Goal: Communication & Community: Answer question/provide support

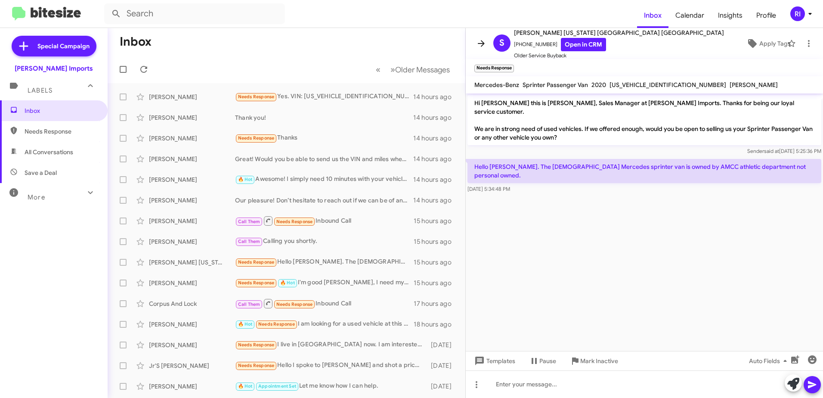
click at [484, 42] on icon at bounding box center [481, 43] width 10 height 10
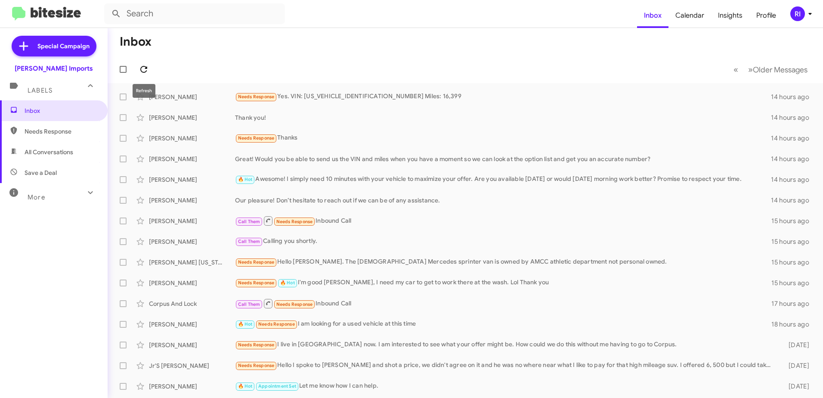
click at [146, 64] on button at bounding box center [143, 69] width 17 height 17
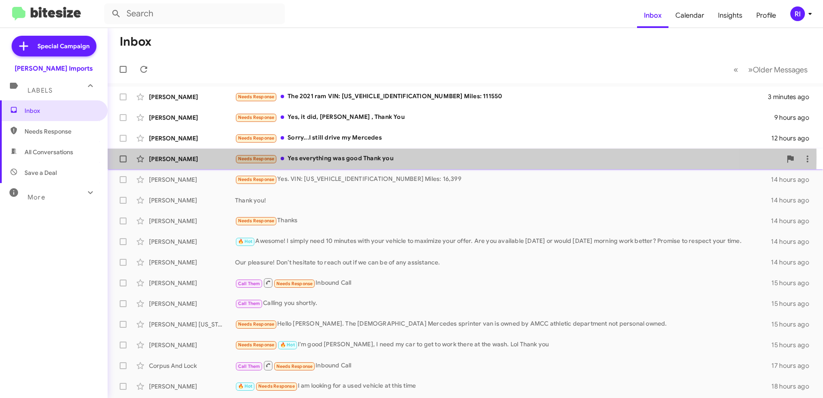
click at [340, 157] on div "Needs Response Yes everything was good Thank you" at bounding box center [508, 159] width 547 height 10
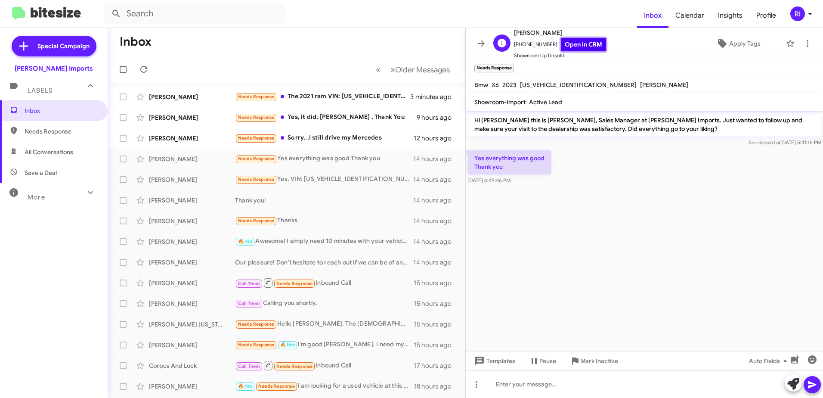
click at [581, 42] on link "Open in CRM" at bounding box center [583, 44] width 45 height 13
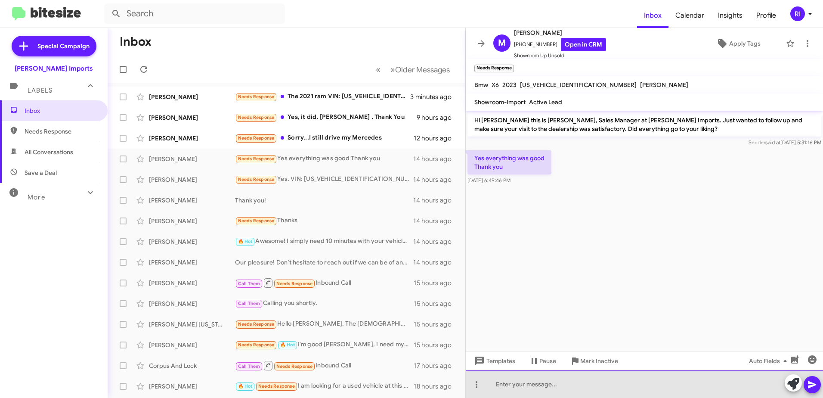
click at [530, 385] on div at bounding box center [644, 384] width 357 height 28
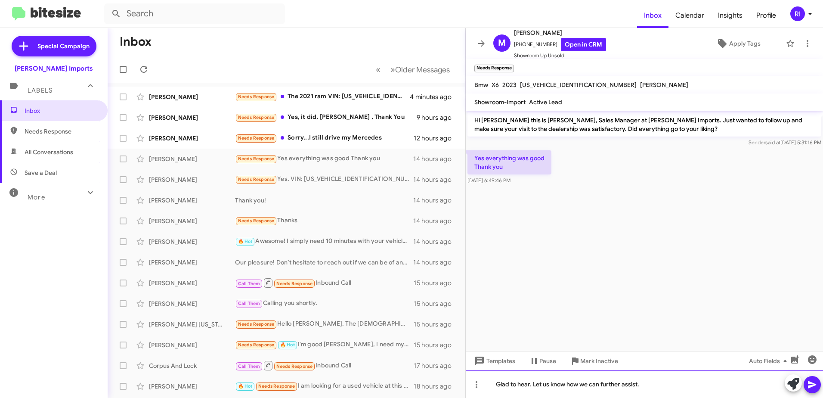
click at [567, 381] on div "Glad to hear. Let us know how we can further assist." at bounding box center [644, 384] width 357 height 28
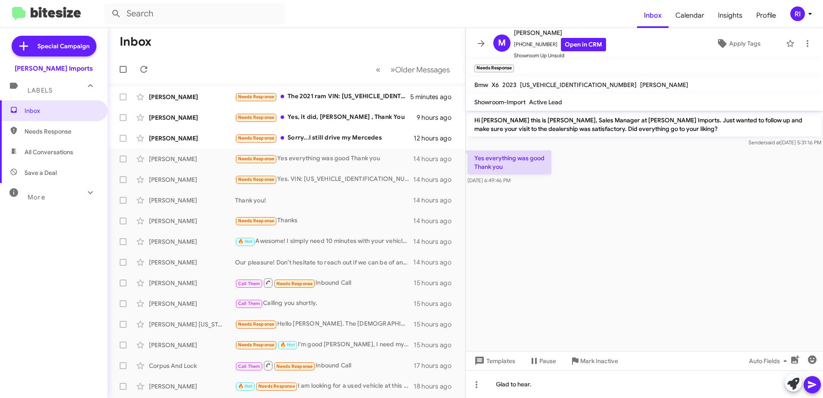
click at [571, 280] on cdk-virtual-scroll-viewport "Hi [PERSON_NAME] this is [PERSON_NAME], Sales Manager at [PERSON_NAME] Imports.…" at bounding box center [644, 231] width 357 height 240
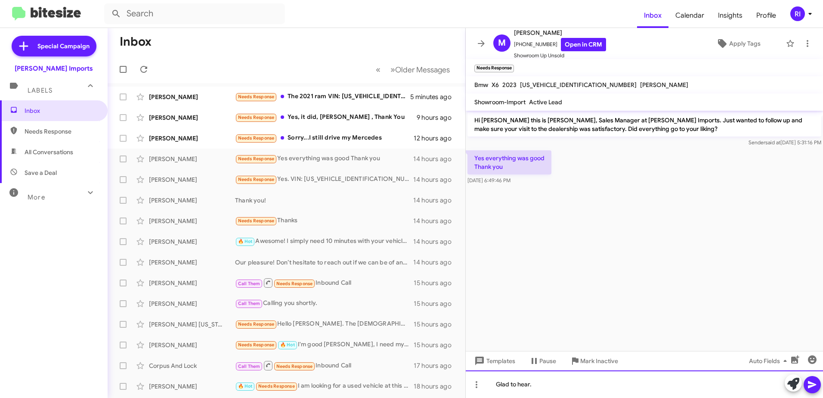
drag, startPoint x: 549, startPoint y: 388, endPoint x: 471, endPoint y: 398, distance: 78.6
click at [471, 397] on html "Inbox Calendar Insights Profile RI Special Campaign [PERSON_NAME] Imports Label…" at bounding box center [411, 199] width 823 height 398
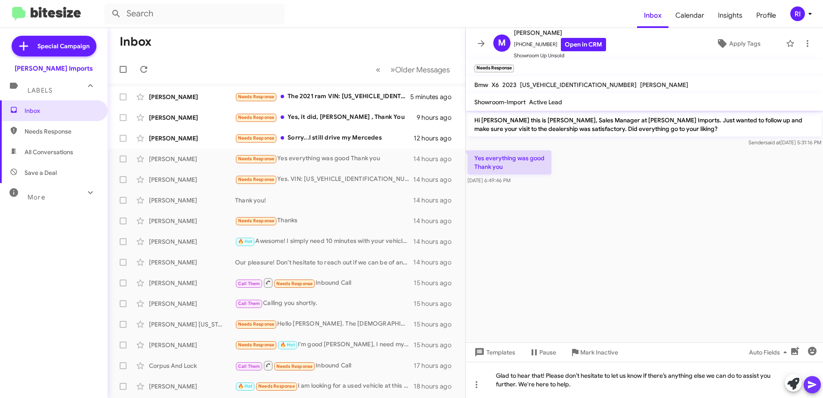
click at [811, 383] on icon at bounding box center [812, 384] width 8 height 7
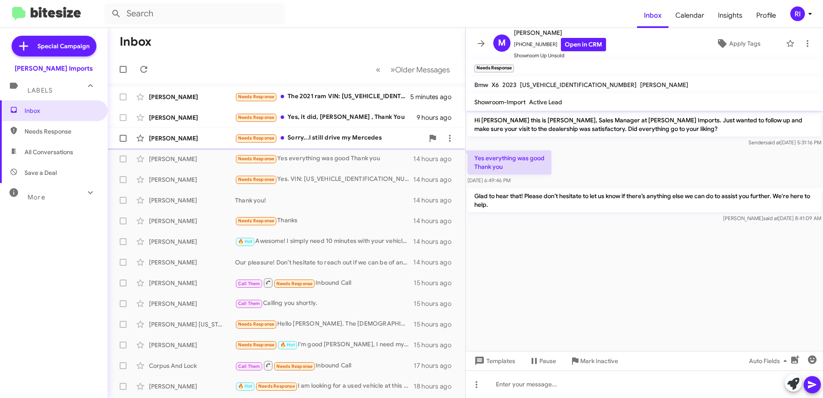
click at [344, 139] on div "Needs Response Sorry...I still drive my Mercedes" at bounding box center [329, 138] width 189 height 10
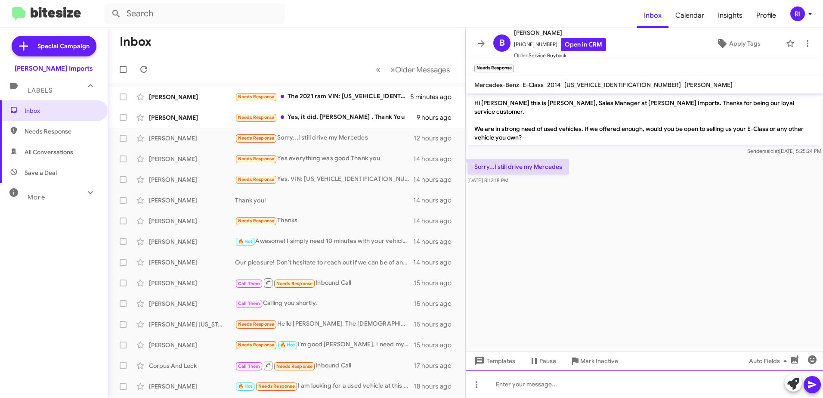
click at [511, 377] on div at bounding box center [644, 384] width 357 height 28
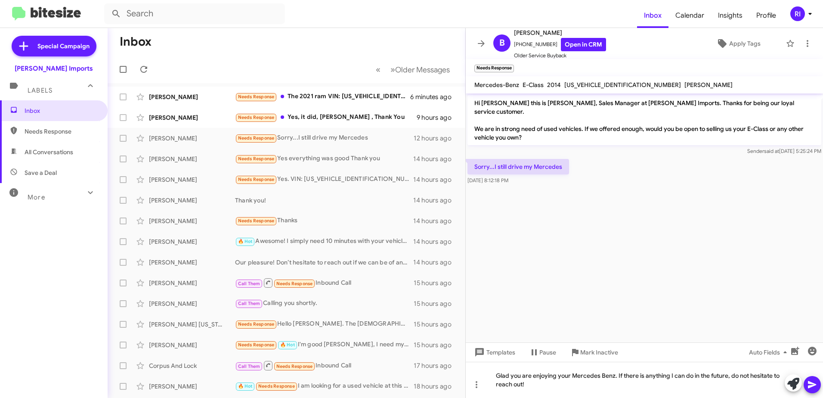
click at [816, 383] on icon at bounding box center [812, 384] width 10 height 10
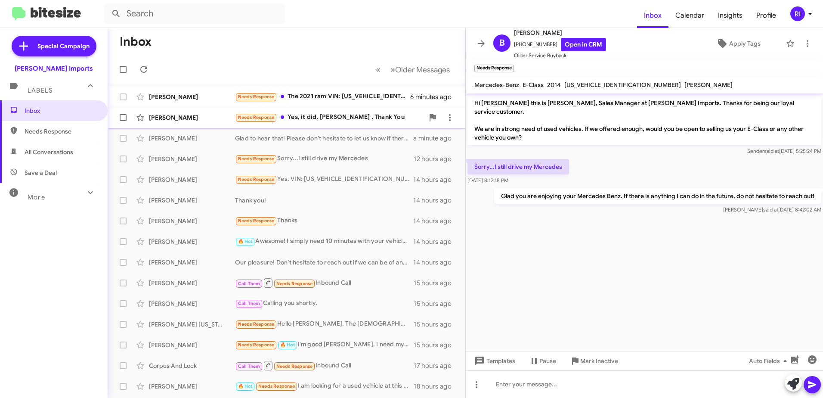
click at [334, 117] on div "Needs Response Yes, it did, [PERSON_NAME] , Thank You" at bounding box center [329, 117] width 189 height 10
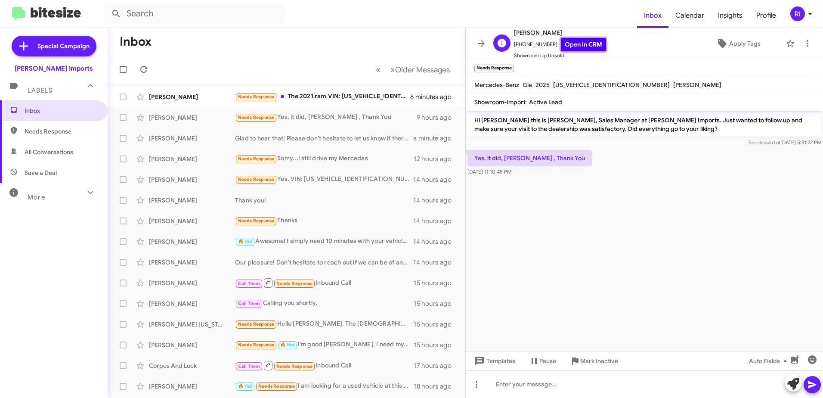
click at [576, 44] on link "Open in CRM" at bounding box center [583, 44] width 45 height 13
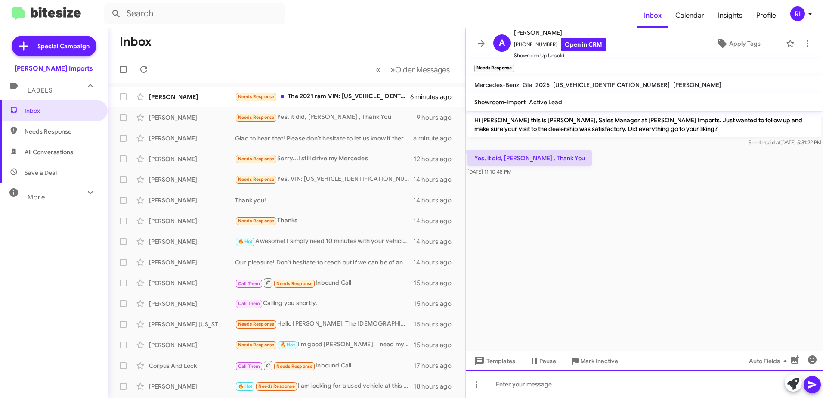
click at [554, 379] on div at bounding box center [644, 384] width 357 height 28
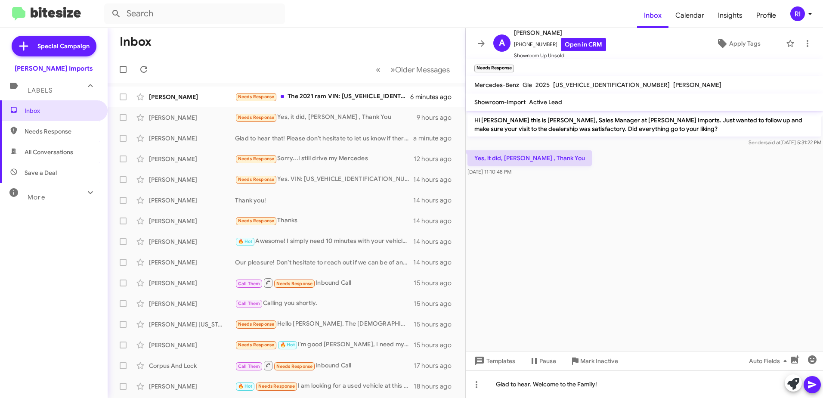
click at [812, 385] on icon at bounding box center [812, 384] width 8 height 7
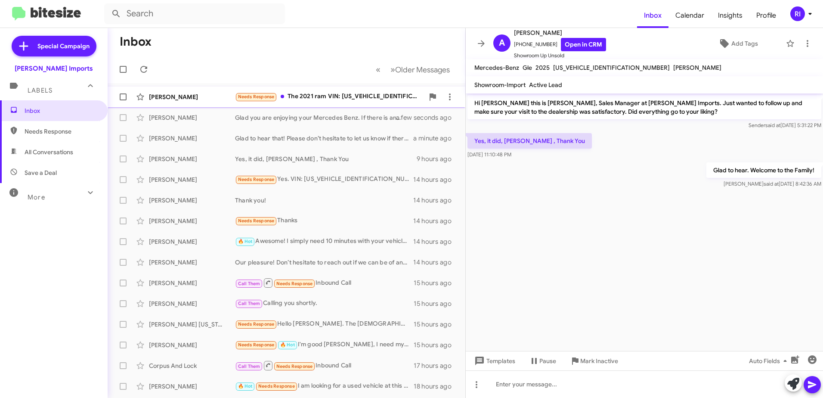
click at [343, 95] on div "Needs Response The 2021 ram VIN: [US_VEHICLE_IDENTIFICATION_NUMBER] Miles: 1115…" at bounding box center [329, 97] width 189 height 10
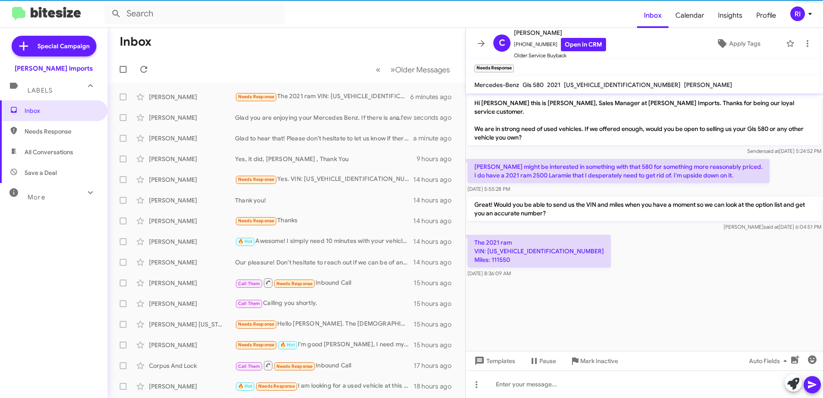
click at [505, 241] on p "The 2021 ram VIN: [US_VEHICLE_IDENTIFICATION_NUMBER] Miles: 111550" at bounding box center [538, 251] width 143 height 33
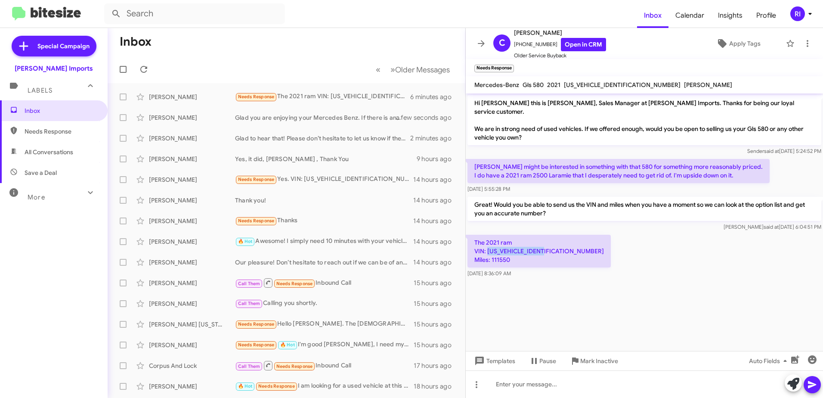
copy p "[US_VEHICLE_IDENTIFICATION_NUMBER]"
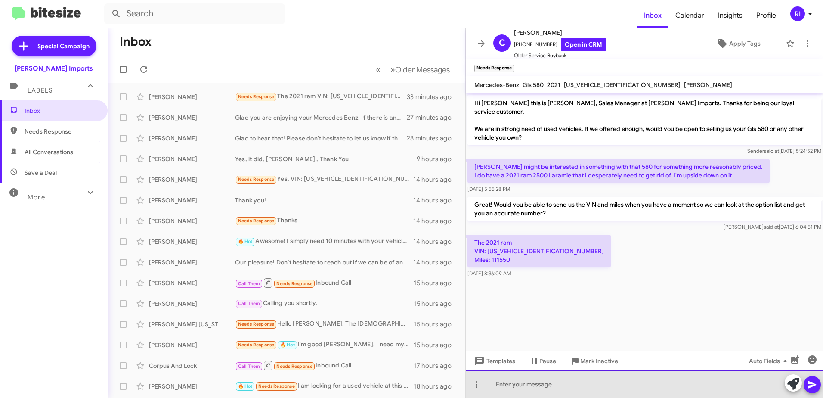
click at [523, 379] on div at bounding box center [644, 384] width 357 height 28
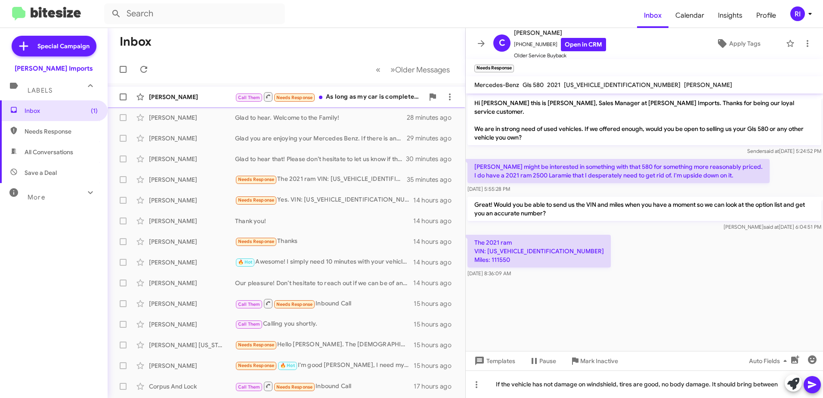
click at [346, 95] on div "Call Them Needs Response As long as my car is completely paid off. My car is in…" at bounding box center [329, 96] width 189 height 11
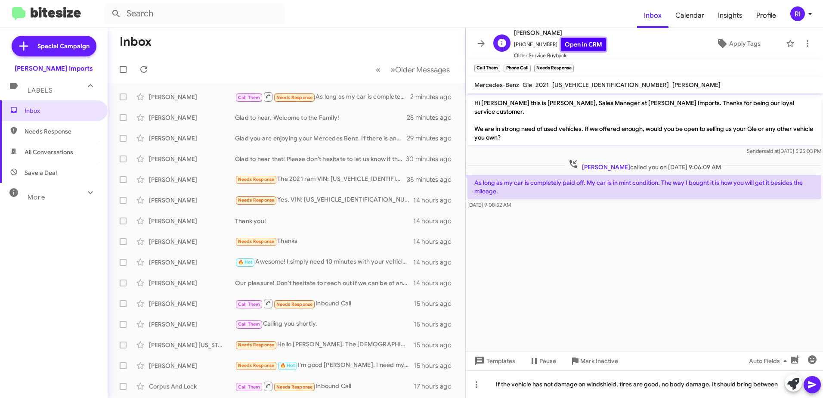
click at [567, 46] on link "Open in CRM" at bounding box center [583, 44] width 45 height 13
click at [588, 84] on span "[US_VEHICLE_IDENTIFICATION_NUMBER]" at bounding box center [610, 85] width 117 height 8
copy span "[US_VEHICLE_IDENTIFICATION_NUMBER]"
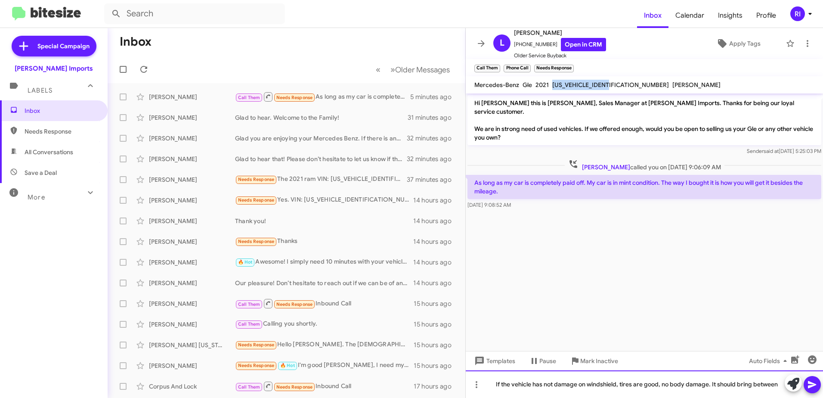
drag, startPoint x: 496, startPoint y: 382, endPoint x: 825, endPoint y: 344, distance: 331.0
click at [823, 344] on html "Inbox Calendar Insights Profile RI Special Campaign [PERSON_NAME] Imports Label…" at bounding box center [411, 199] width 823 height 398
copy div "If the vehicle has not damage on windshield, tires are good, no body damage. It…"
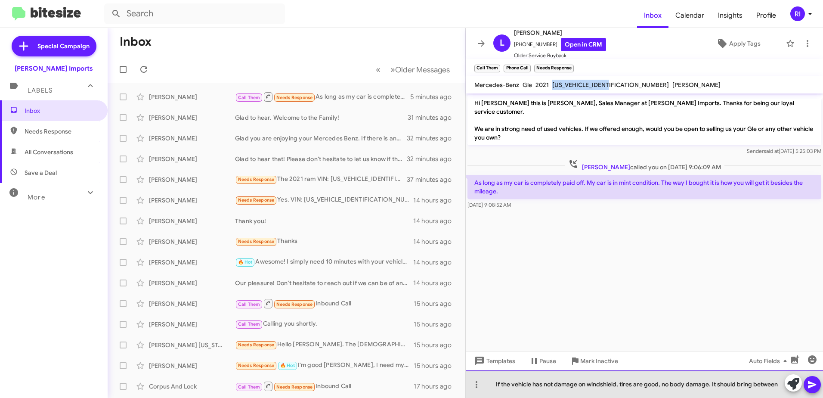
click at [496, 392] on div "If the vehicle has not damage on windshield, tires are good, no body damage. It…" at bounding box center [644, 384] width 357 height 28
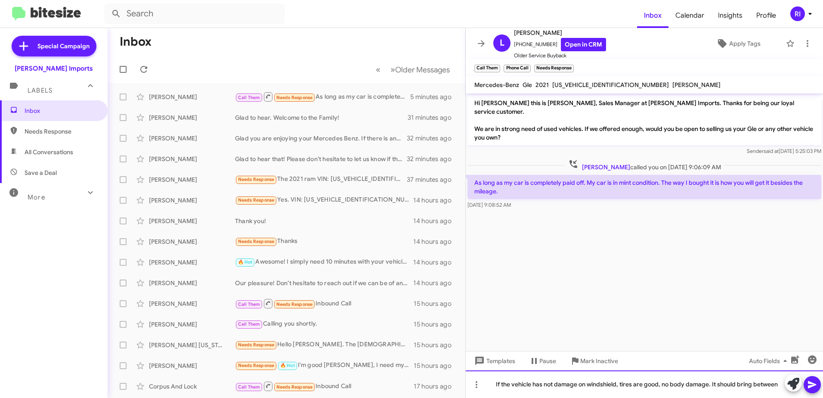
drag, startPoint x: 494, startPoint y: 383, endPoint x: 826, endPoint y: 351, distance: 333.9
click at [823, 351] on html "Inbox Calendar Insights Profile RI Special Campaign [PERSON_NAME] Imports Label…" at bounding box center [411, 199] width 823 height 398
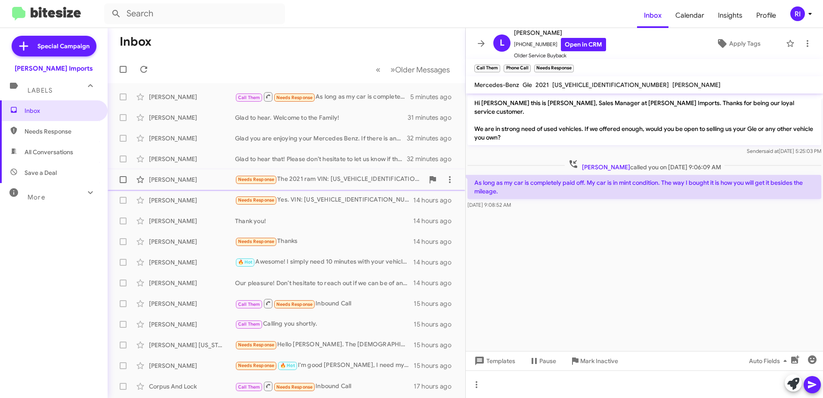
click at [329, 173] on div "[PERSON_NAME] Needs Response The 2021 ram VIN: [US_VEHICLE_IDENTIFICATION_NUMBE…" at bounding box center [287, 179] width 344 height 17
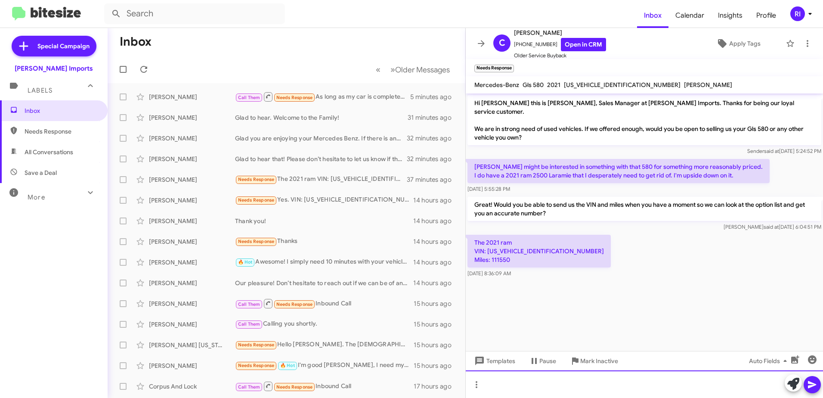
click at [498, 383] on div at bounding box center [644, 384] width 357 height 28
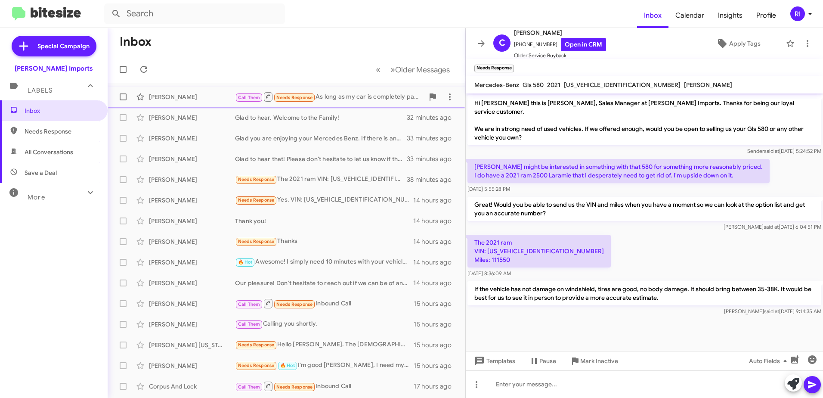
click at [354, 94] on div "Call Them Needs Response As long as my car is completely paid off. My car is in…" at bounding box center [329, 96] width 189 height 11
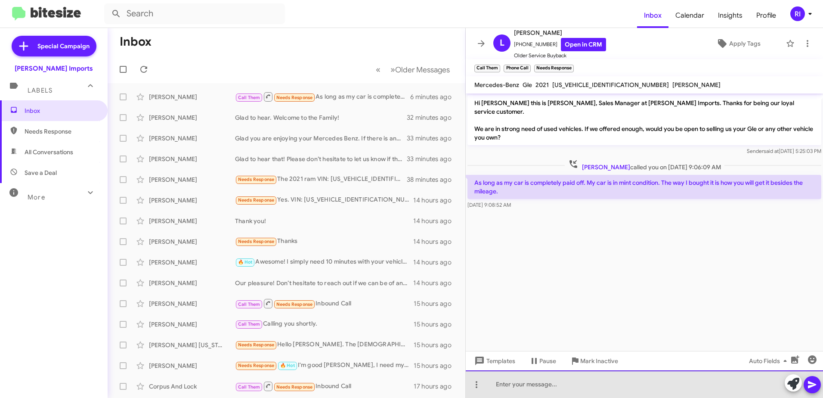
click at [499, 381] on div at bounding box center [644, 384] width 357 height 28
